Goal: Navigation & Orientation: Go to known website

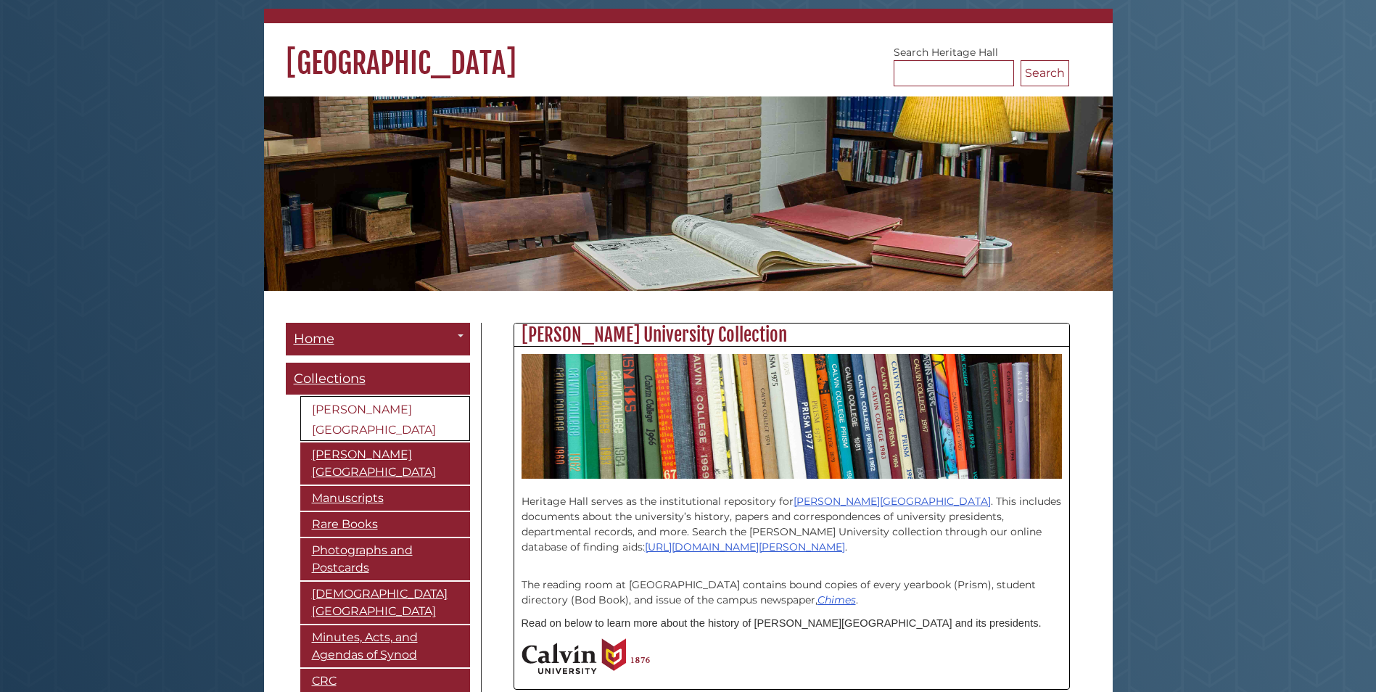
scroll to position [145, 0]
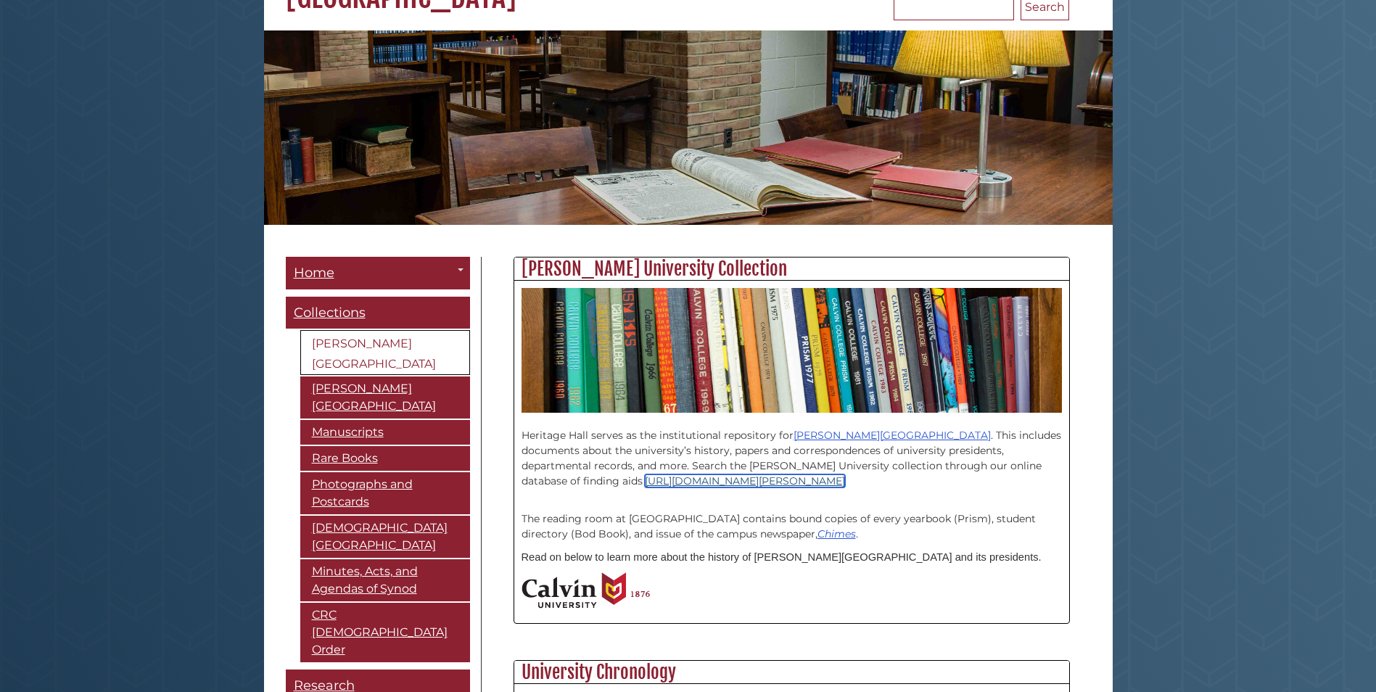
click at [645, 479] on link "[URL][DOMAIN_NAME][PERSON_NAME]" at bounding box center [745, 480] width 200 height 13
